Goal: Task Accomplishment & Management: Use online tool/utility

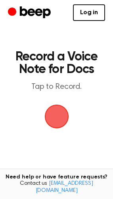
click at [61, 116] on span "button" at bounding box center [56, 116] width 41 height 41
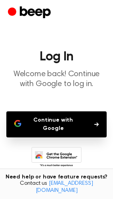
click at [60, 125] on button "Continue with Google" at bounding box center [56, 124] width 100 height 26
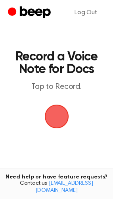
click at [57, 115] on span "button" at bounding box center [56, 117] width 22 height 22
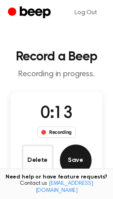
click at [75, 161] on button "Save" at bounding box center [76, 161] width 32 height 32
